Goal: Task Accomplishment & Management: Use online tool/utility

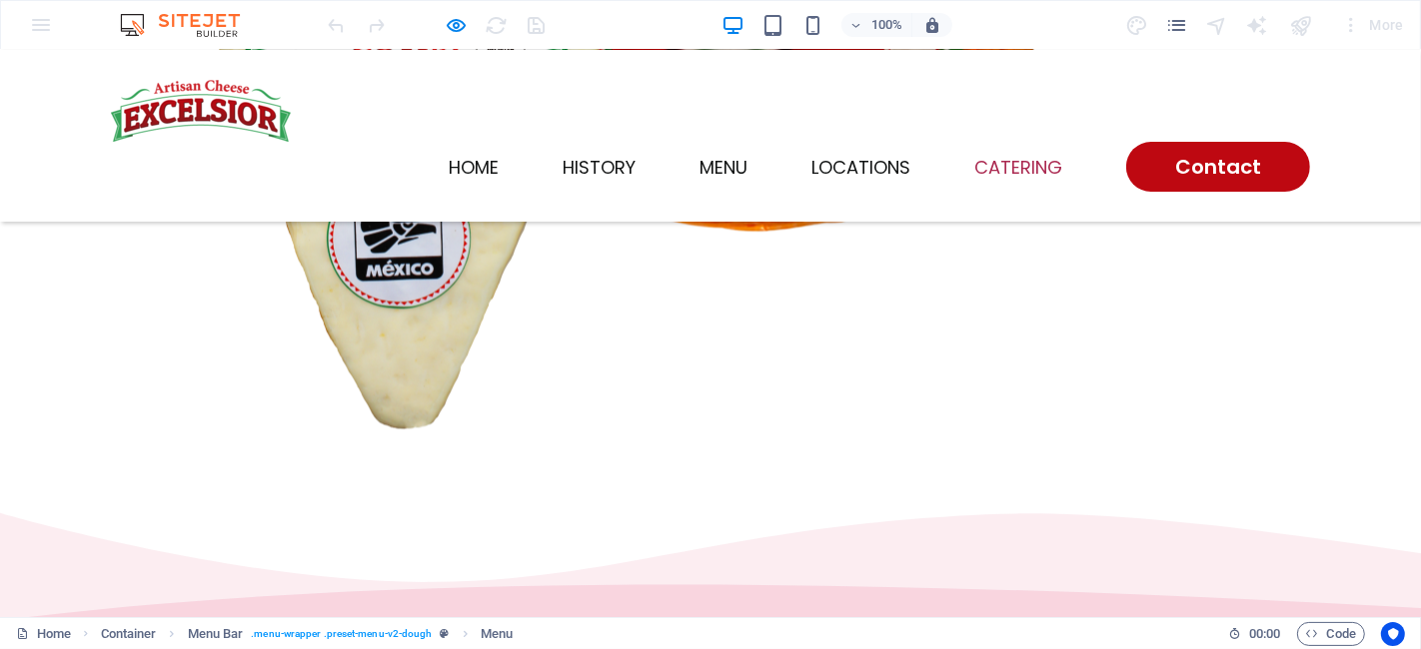
scroll to position [3710, 0]
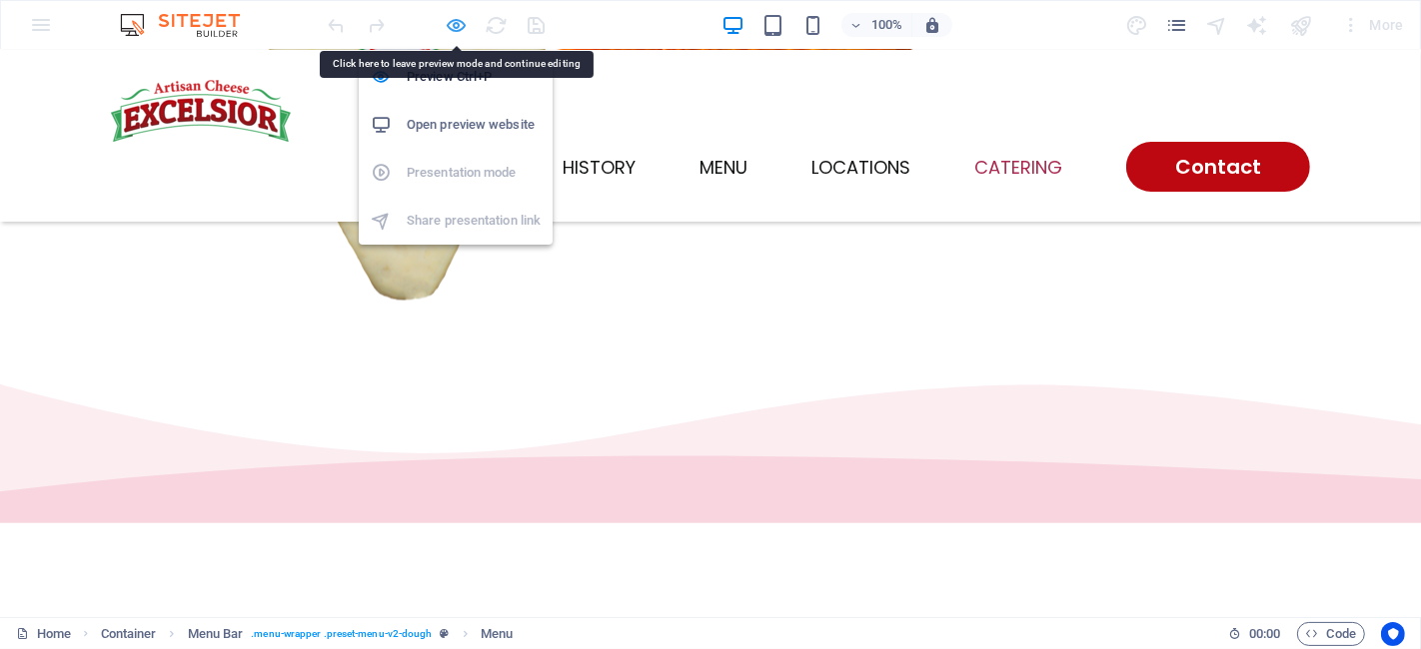
click at [463, 26] on icon "button" at bounding box center [457, 25] width 23 height 23
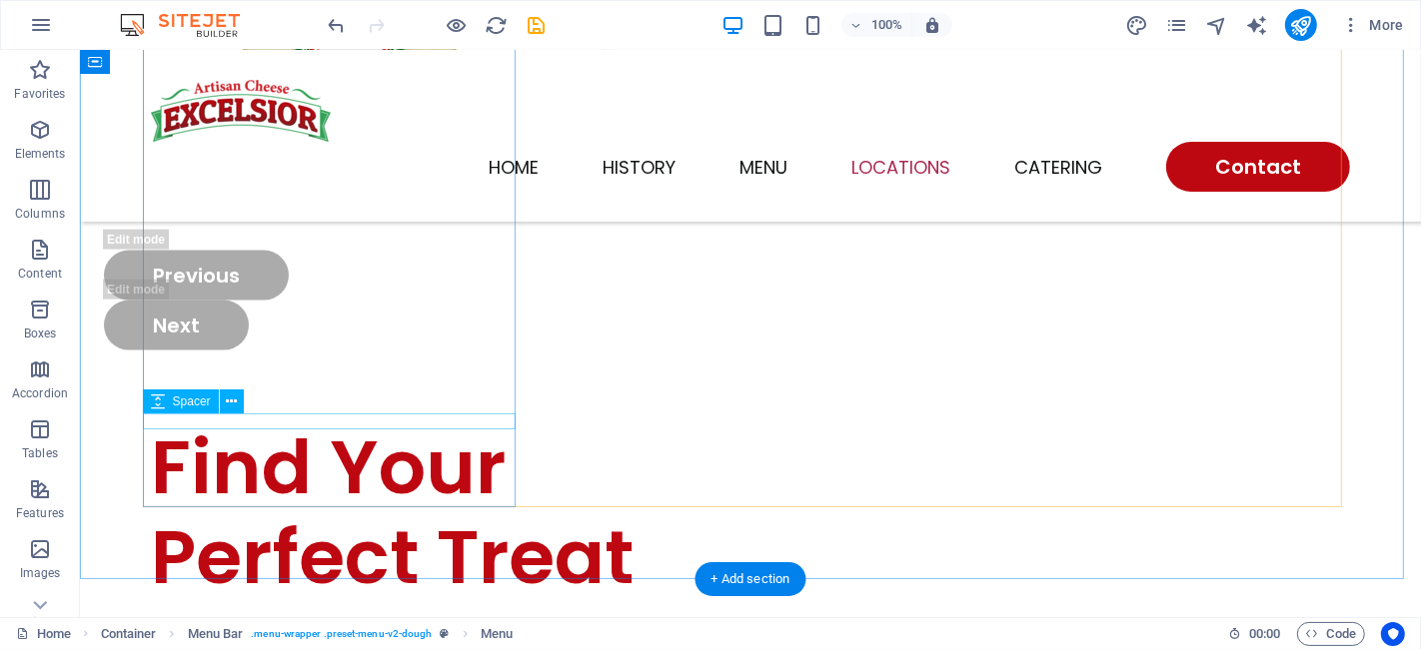
scroll to position [2690, 0]
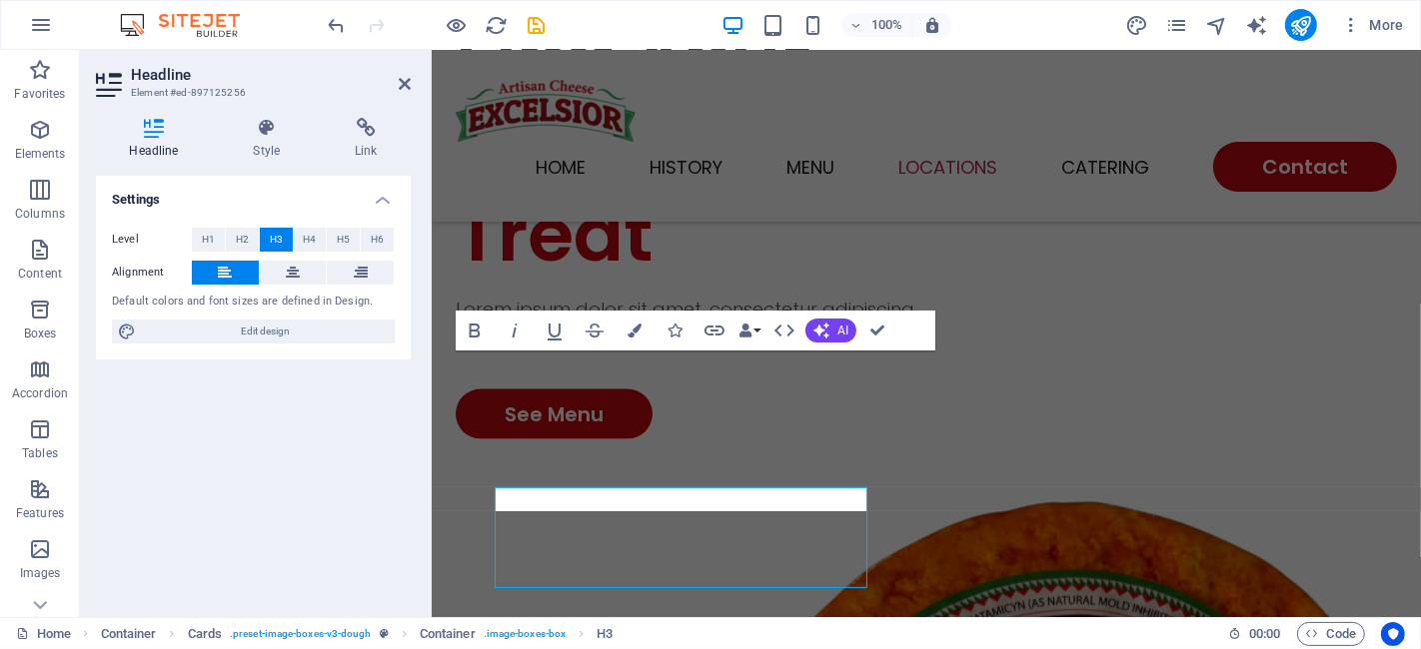
scroll to position [2553, 0]
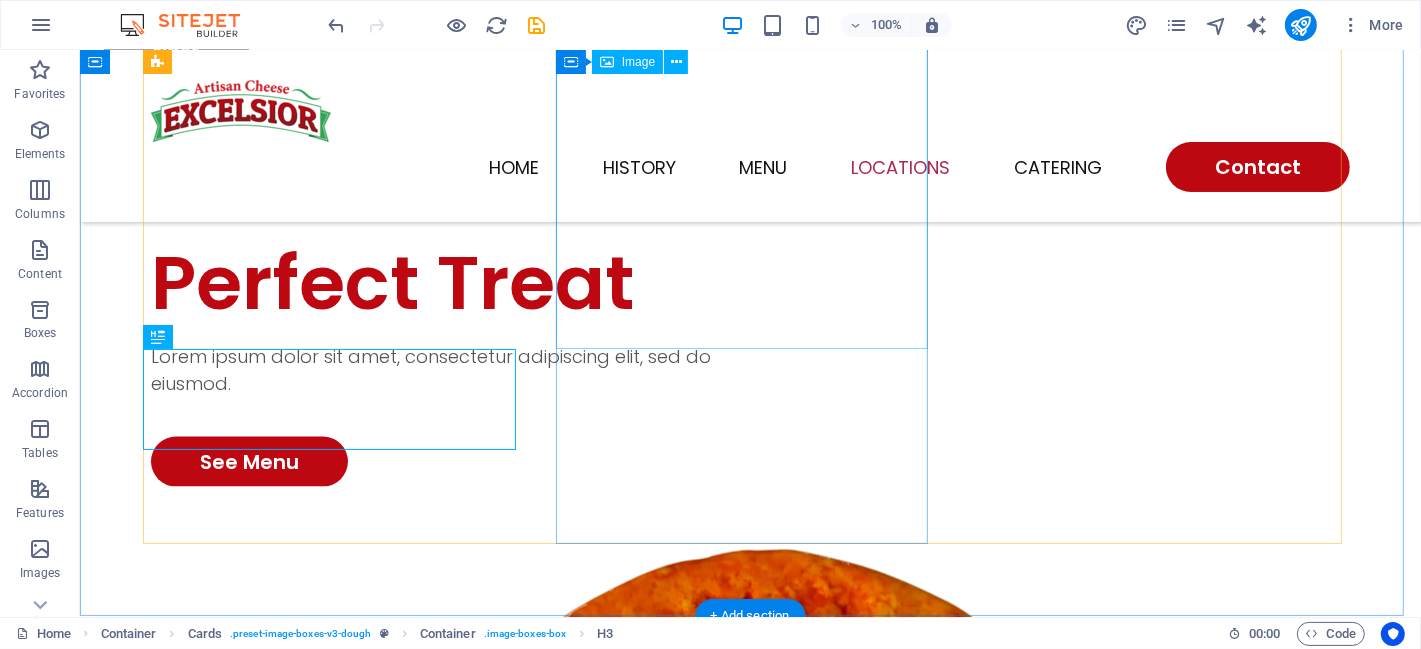
scroll to position [2690, 0]
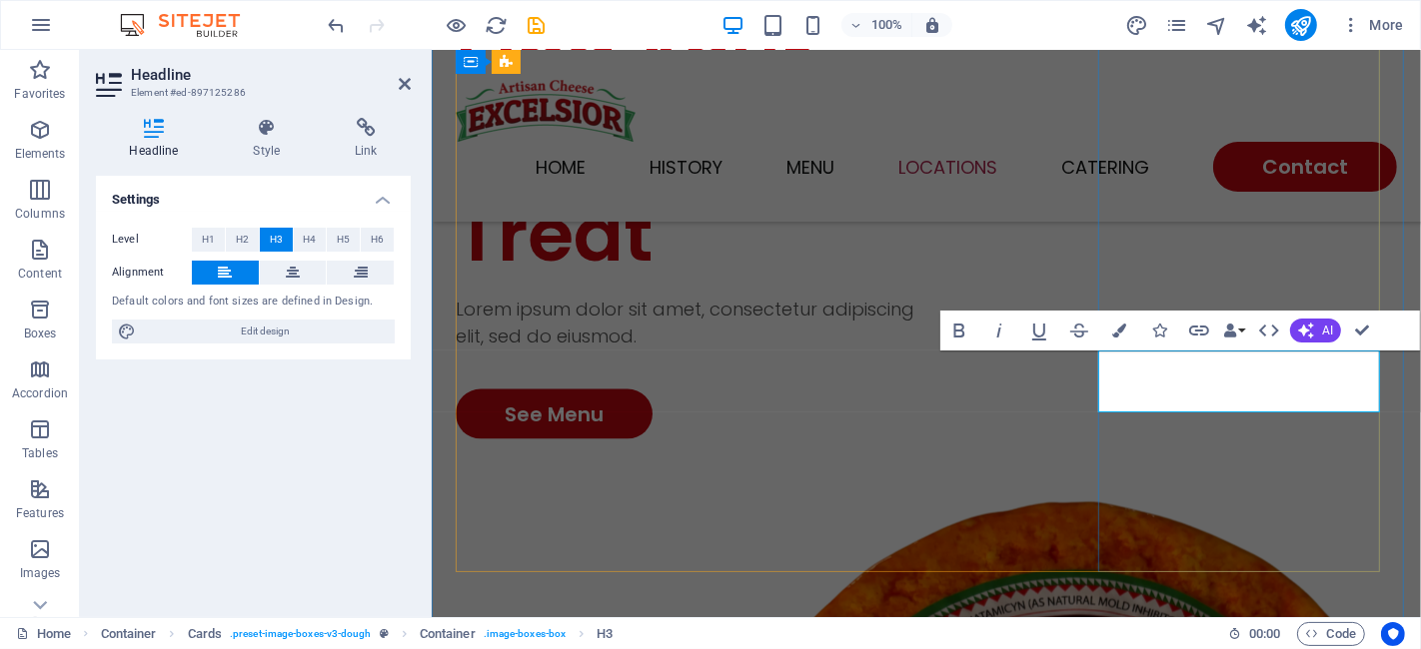
scroll to position [2553, 0]
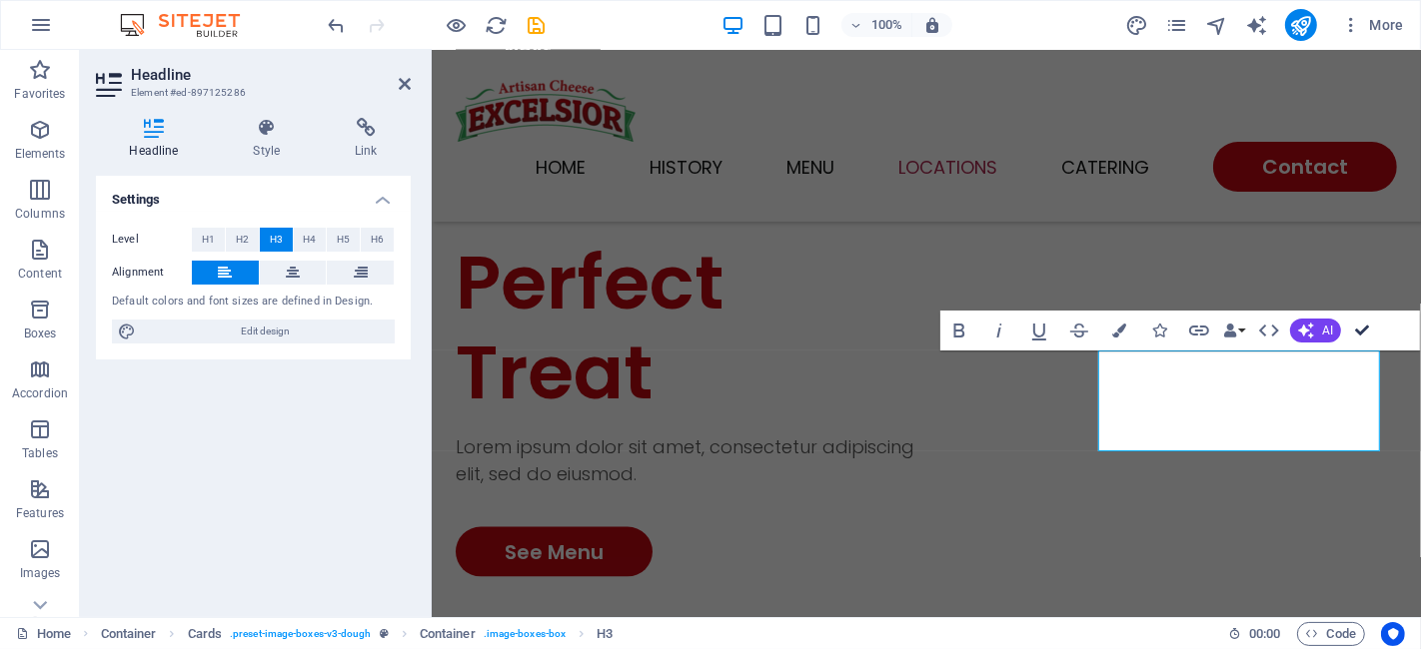
drag, startPoint x: 1369, startPoint y: 327, endPoint x: 1289, endPoint y: 277, distance: 94.2
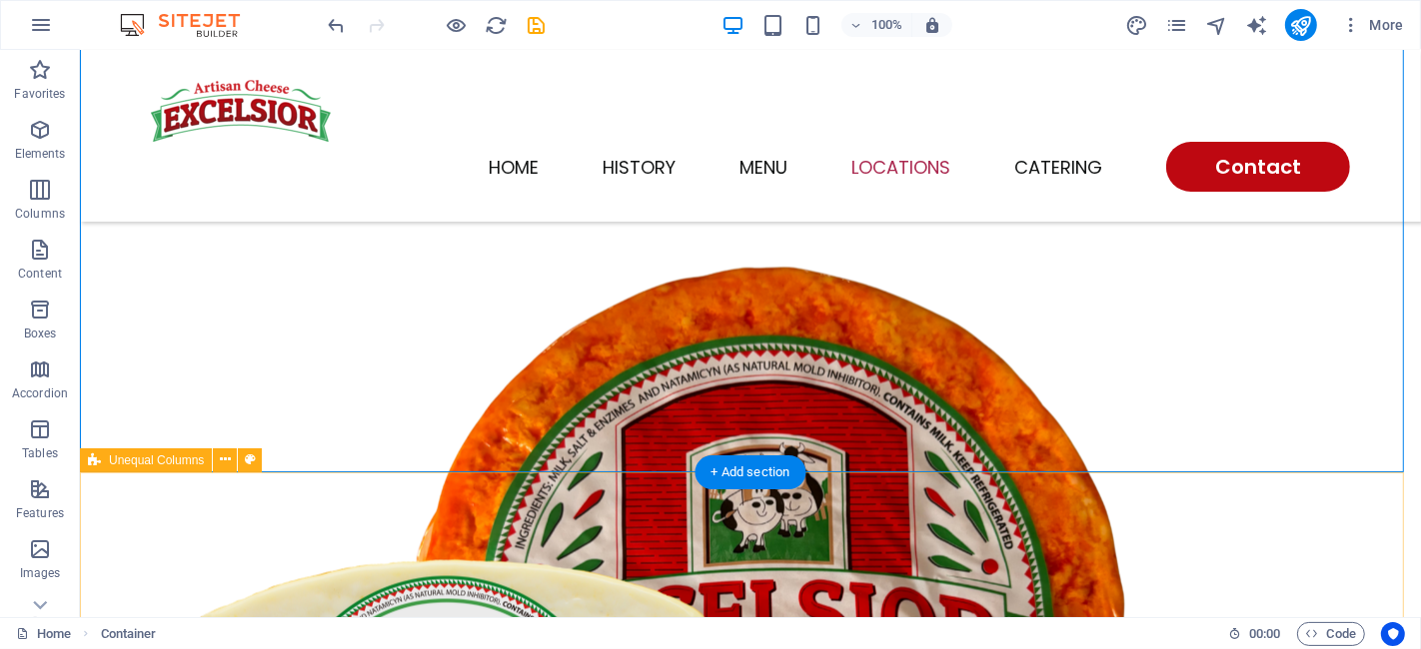
scroll to position [2837, 0]
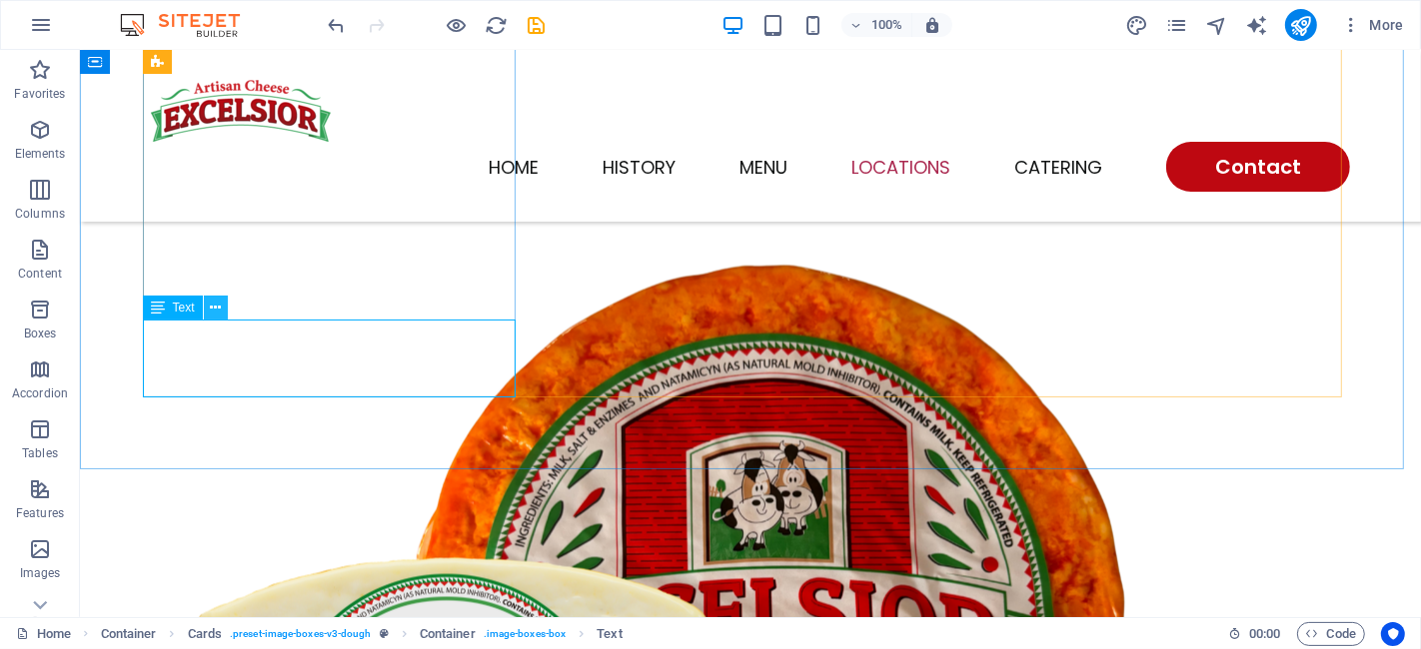
click at [212, 309] on icon at bounding box center [215, 308] width 11 height 21
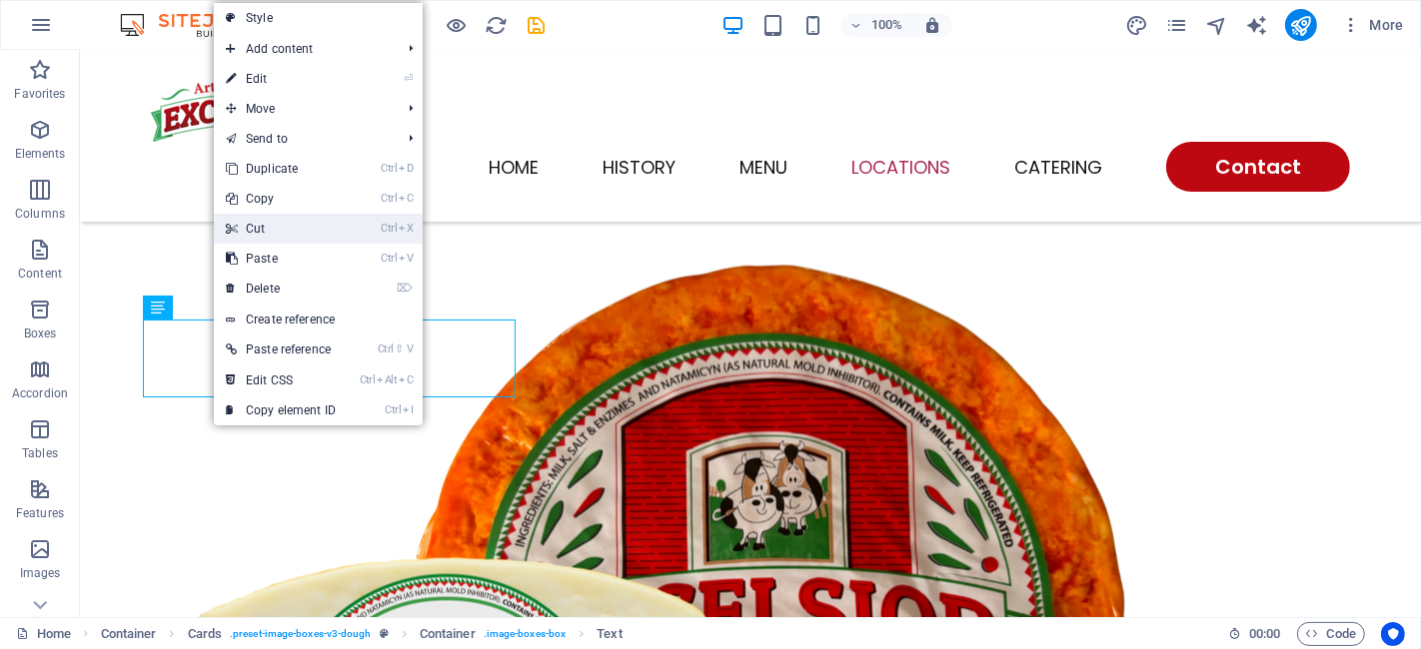
click at [268, 226] on link "Ctrl X Cut" at bounding box center [281, 229] width 134 height 30
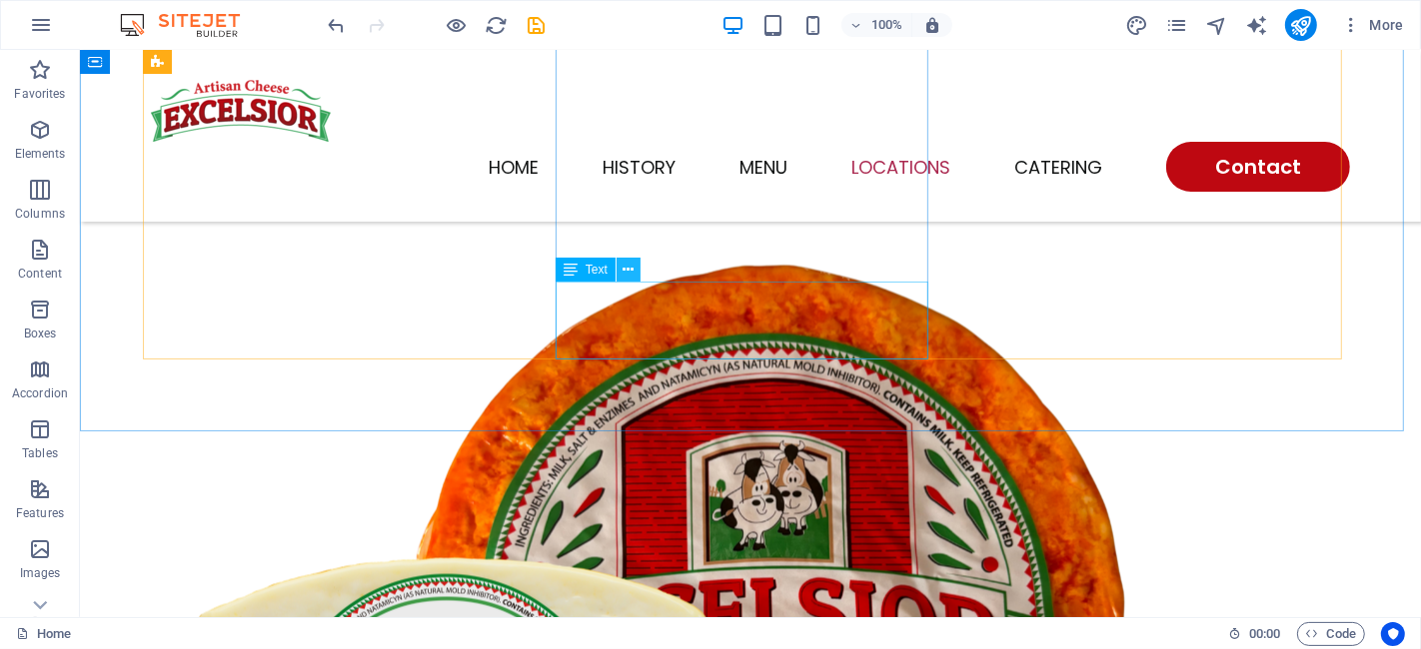
click at [633, 270] on icon at bounding box center [627, 270] width 11 height 21
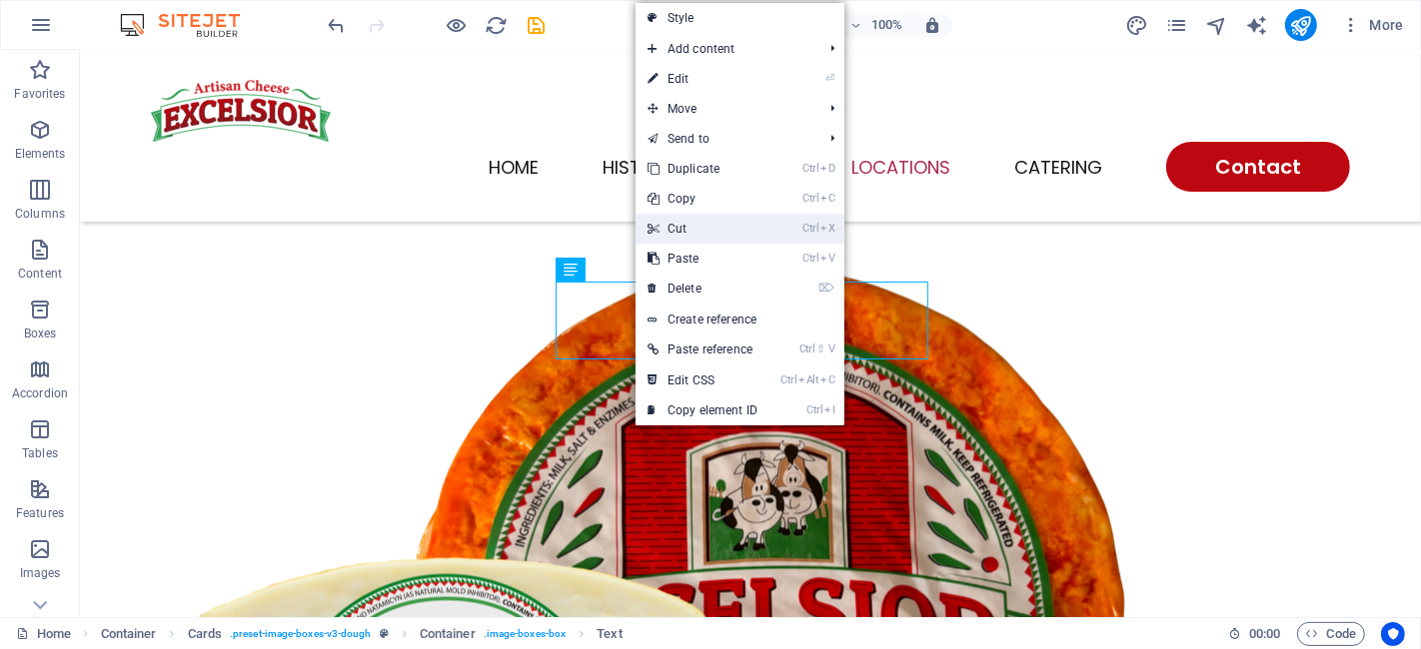
click at [741, 235] on link "Ctrl X Cut" at bounding box center [702, 229] width 134 height 30
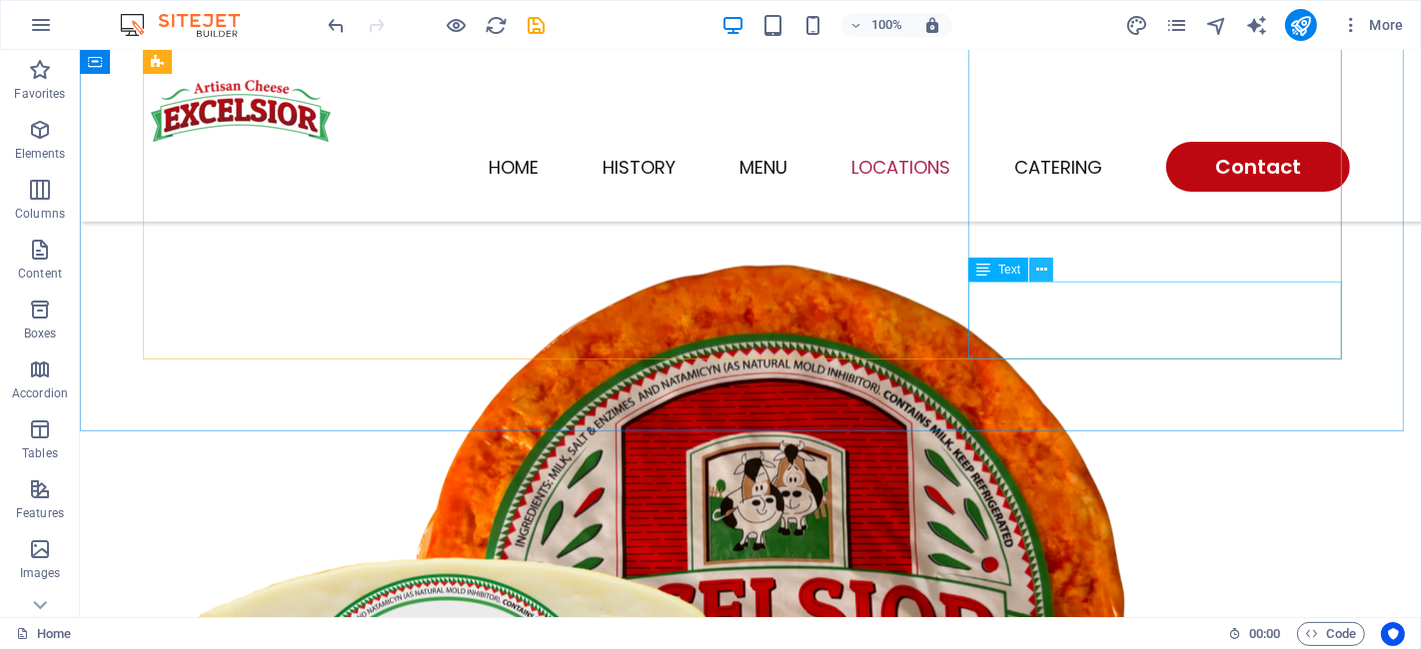
click at [1037, 269] on icon at bounding box center [1041, 270] width 11 height 21
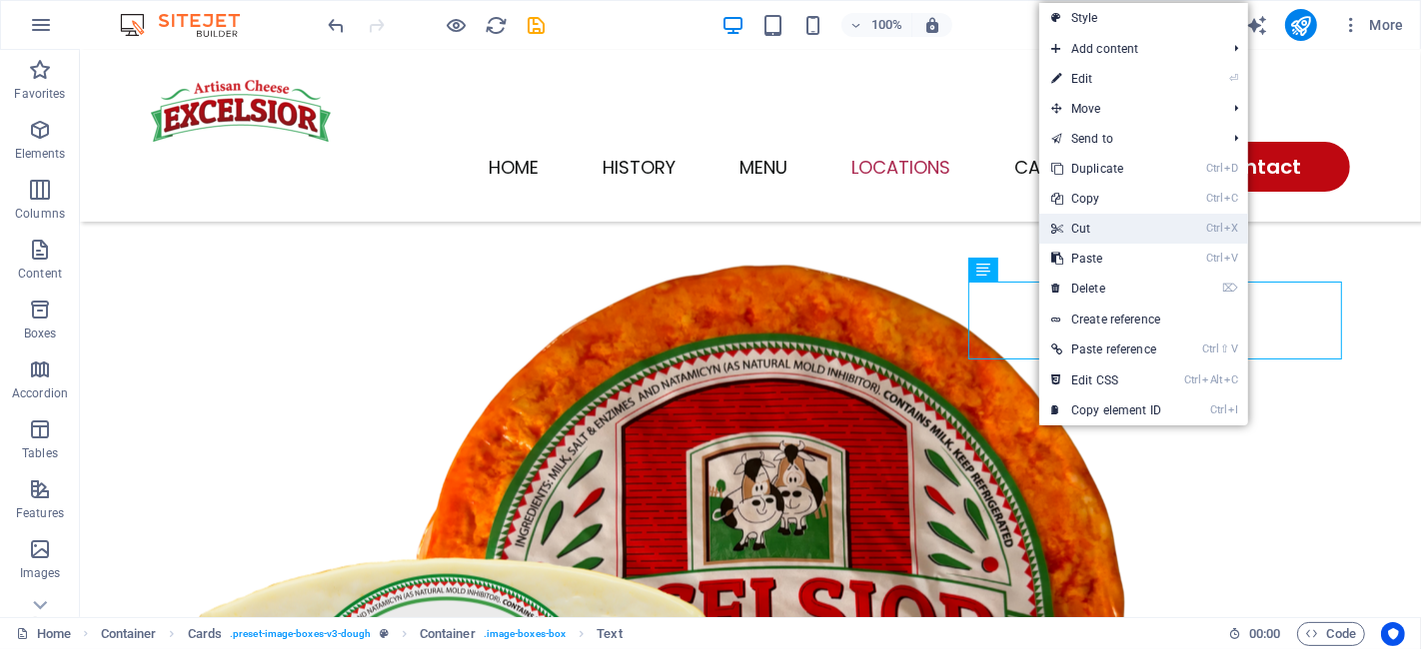
drag, startPoint x: 1108, startPoint y: 221, endPoint x: 1029, endPoint y: 171, distance: 93.4
click at [1109, 221] on link "Ctrl X Cut" at bounding box center [1106, 229] width 134 height 30
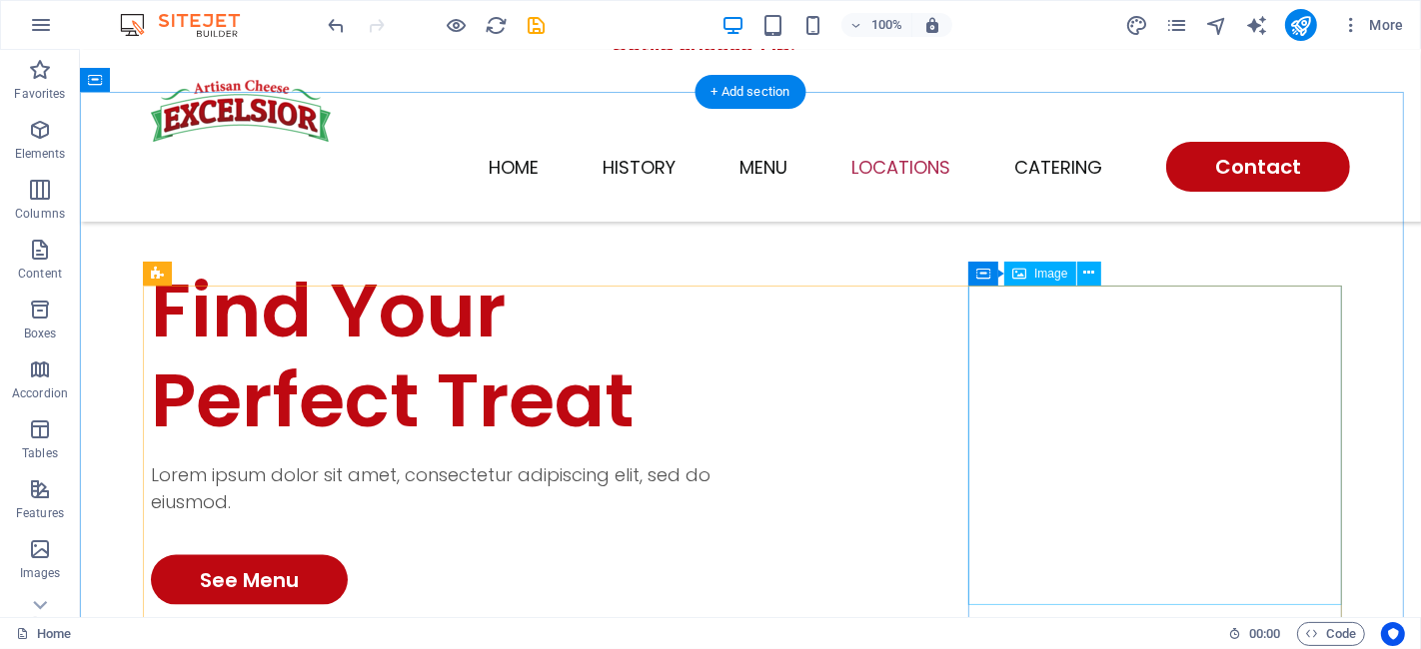
scroll to position [2586, 0]
